Goal: Task Accomplishment & Management: Use online tool/utility

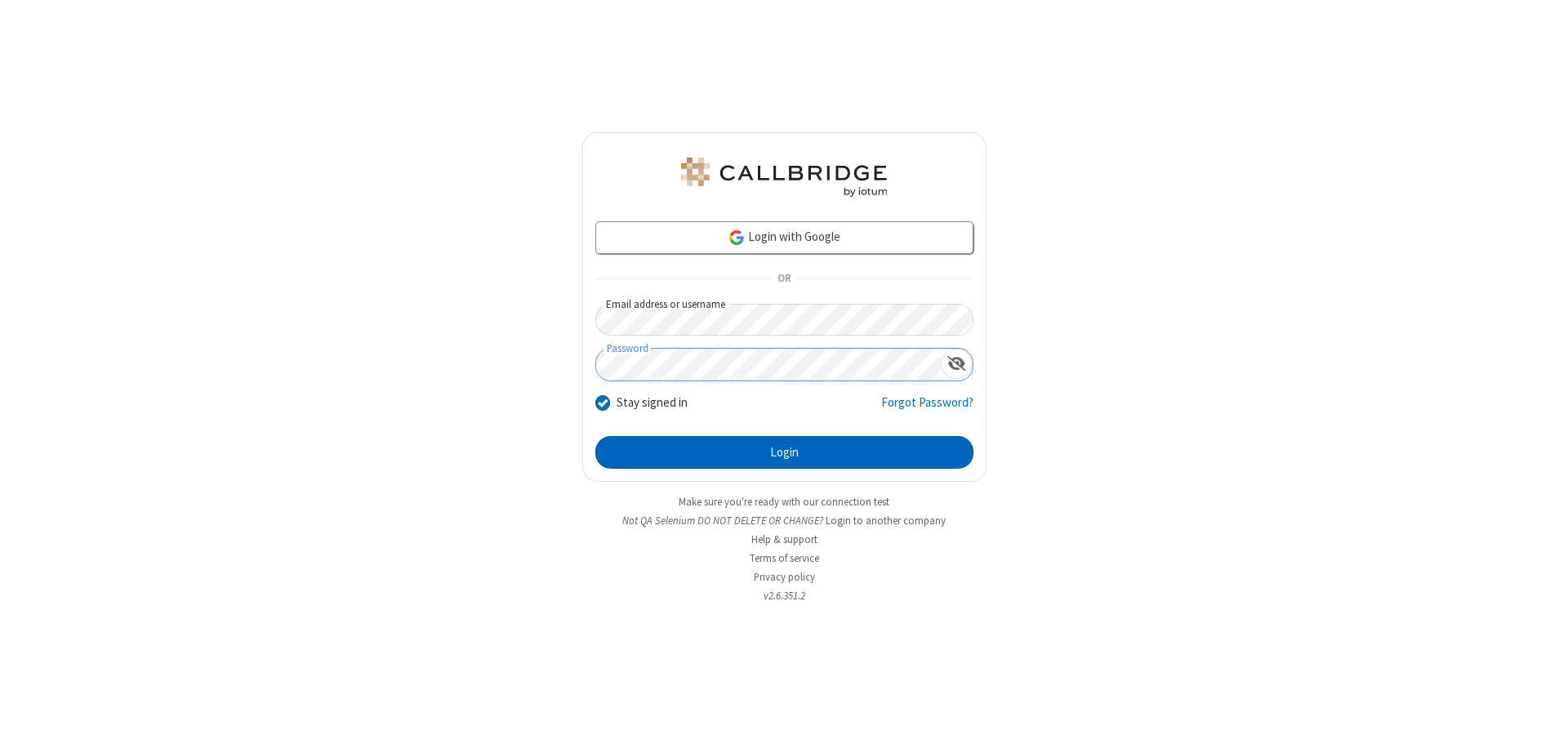
click at [784, 452] on button "Login" at bounding box center [784, 452] width 379 height 33
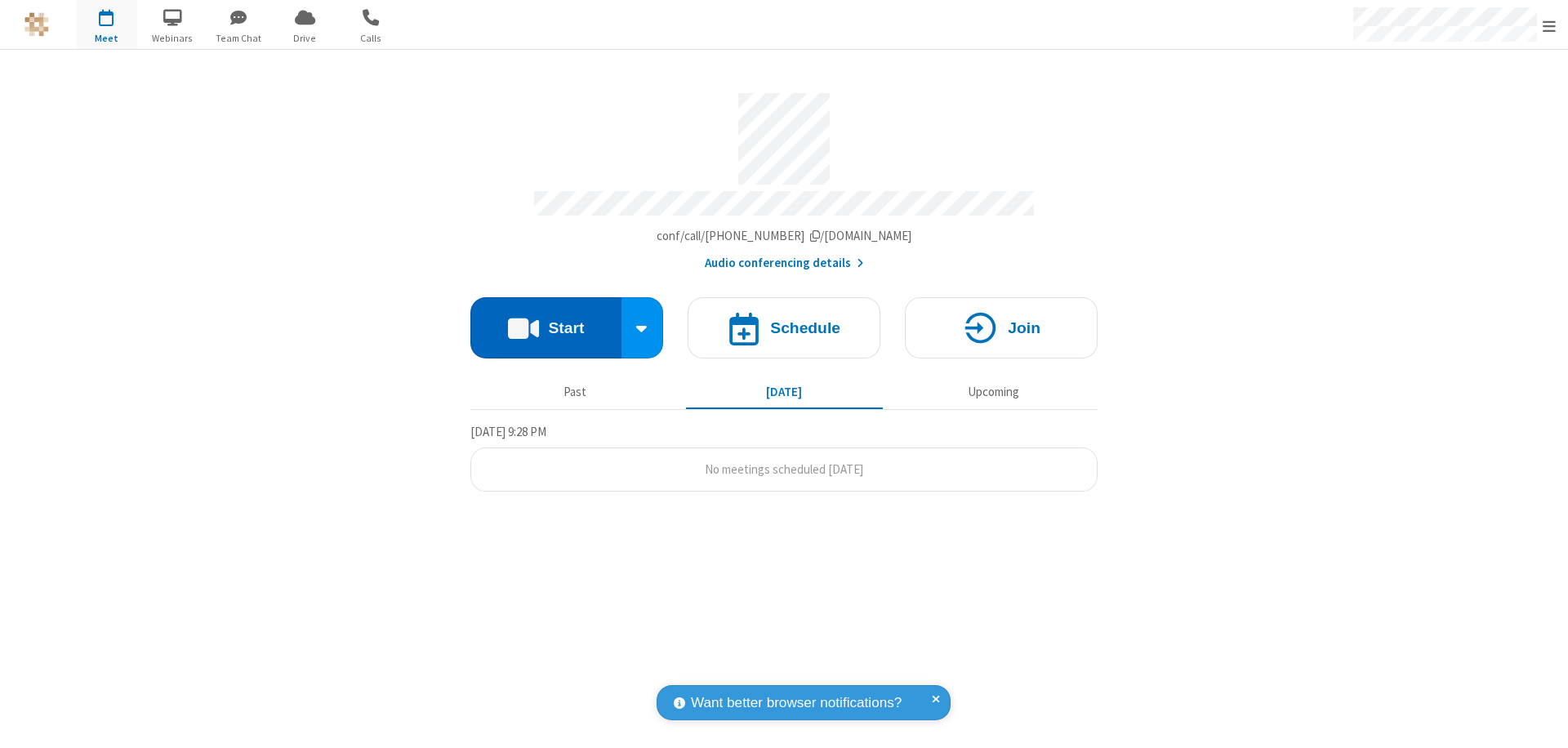
click at [545, 321] on button "Start" at bounding box center [545, 328] width 151 height 61
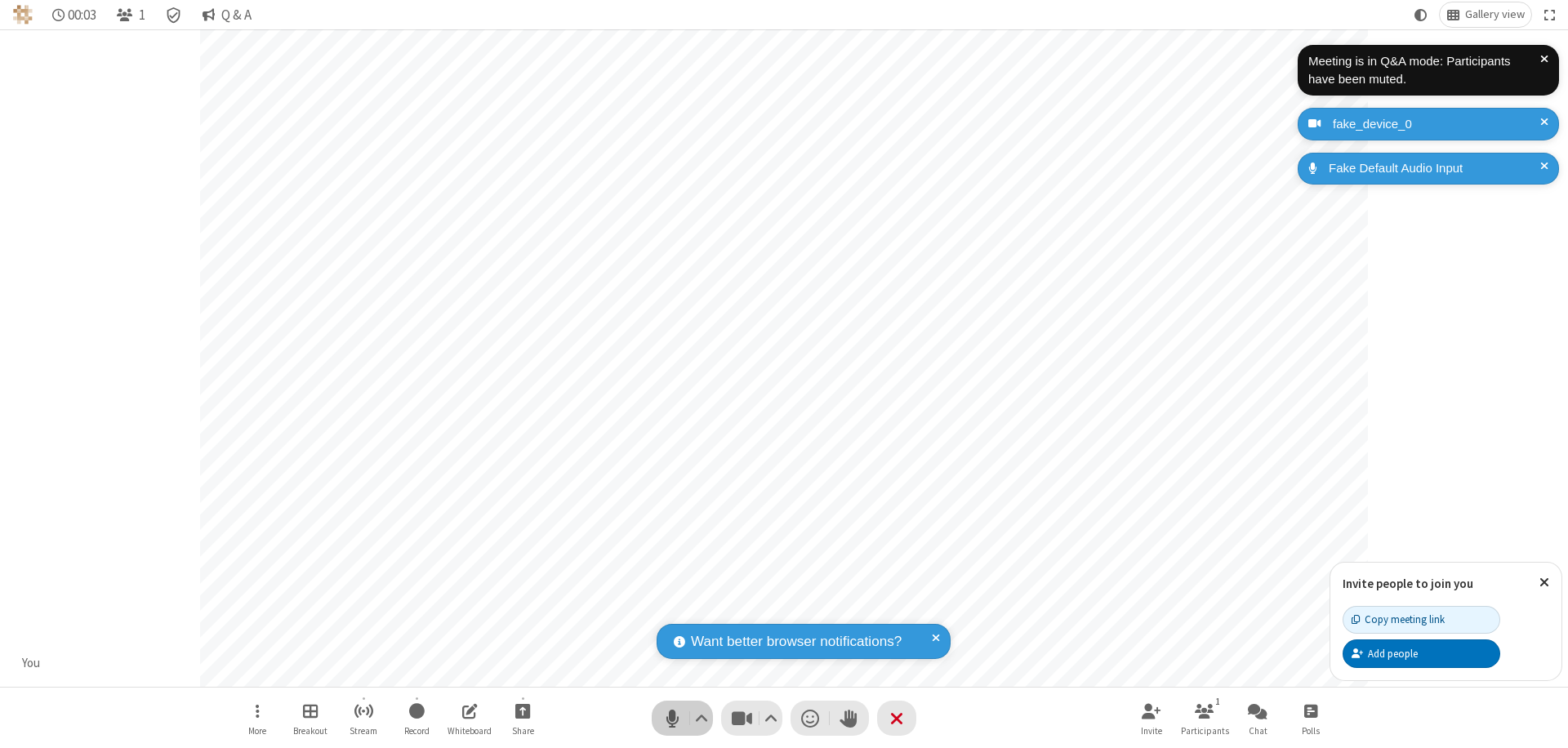
click at [672, 718] on span "Mute (⌘+Shift+A)" at bounding box center [672, 718] width 25 height 24
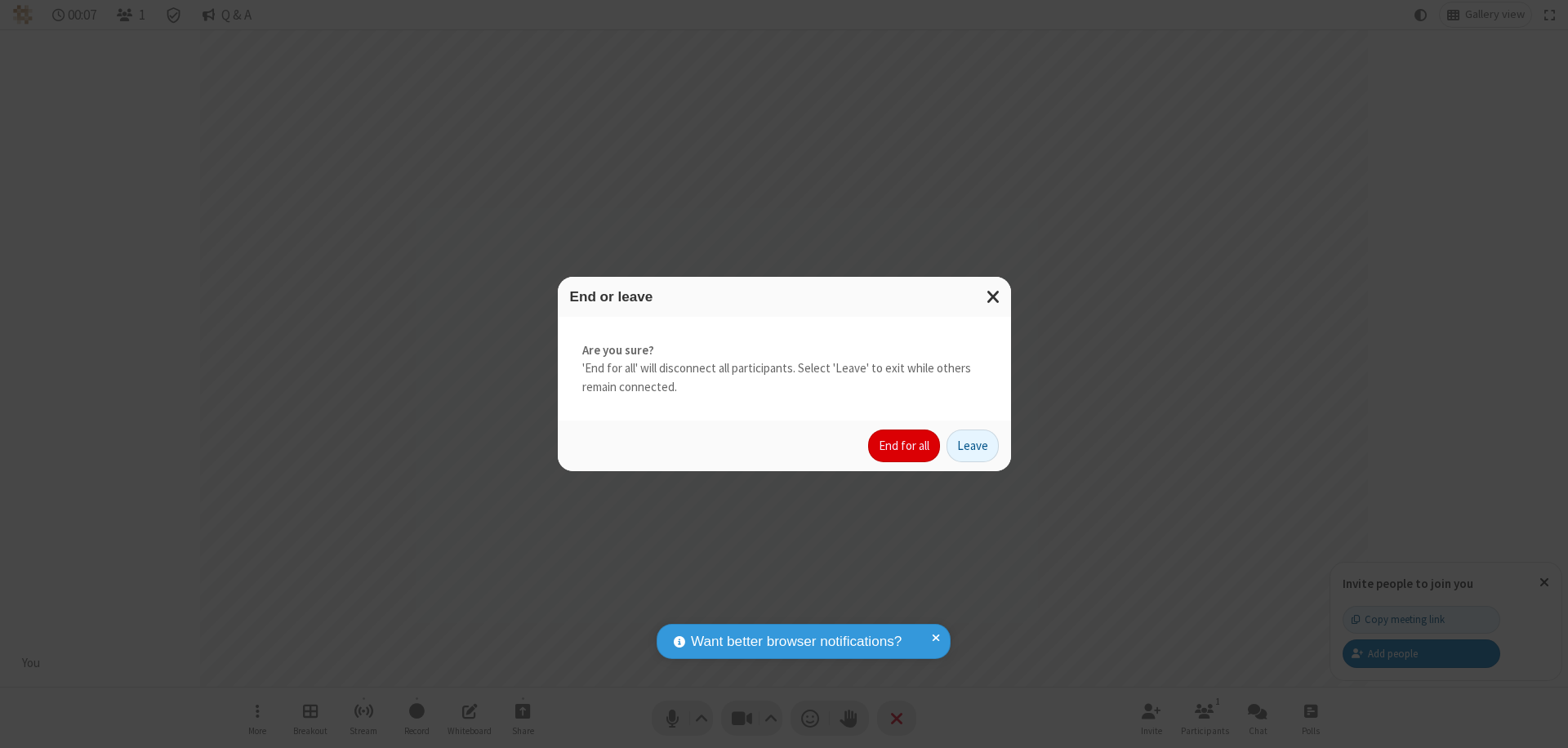
click at [905, 445] on button "End for all" at bounding box center [904, 445] width 72 height 33
